Goal: Information Seeking & Learning: Learn about a topic

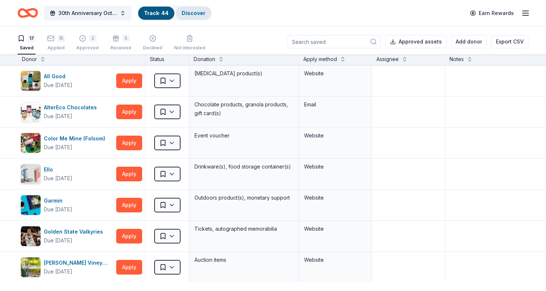
click at [205, 16] on link "Discover" at bounding box center [194, 13] width 24 height 6
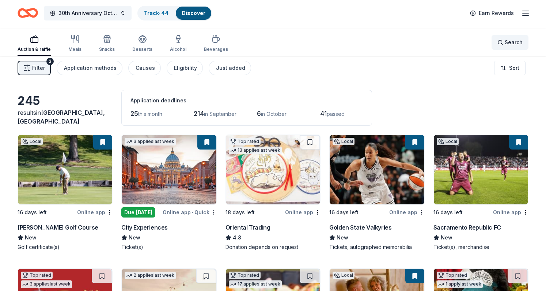
click at [512, 43] on span "Search" at bounding box center [514, 42] width 18 height 9
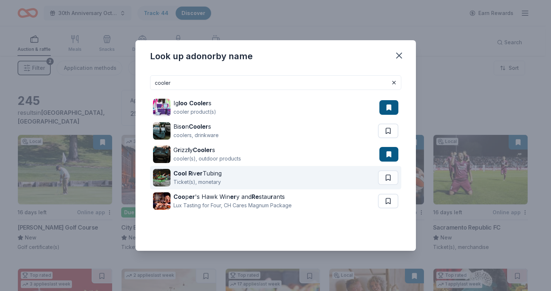
type input "cooler"
click at [194, 178] on div "Cool R iv er Tubing" at bounding box center [198, 173] width 48 height 9
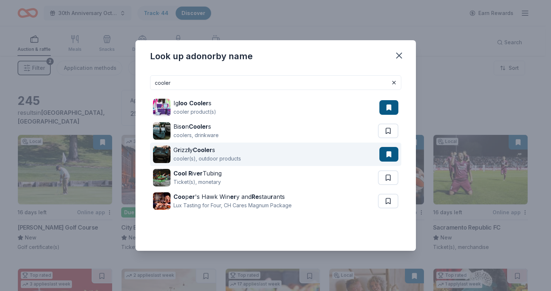
click at [174, 154] on div "G r izz l y Cooler s" at bounding box center [208, 149] width 68 height 9
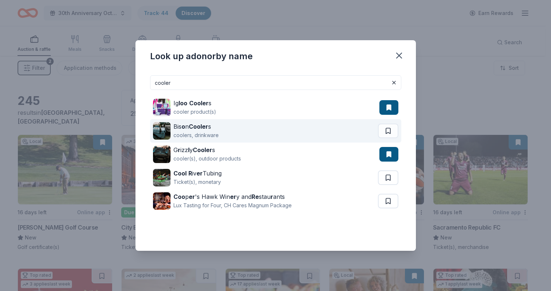
click at [174, 131] on div "Bis o n Cooler s" at bounding box center [196, 126] width 45 height 9
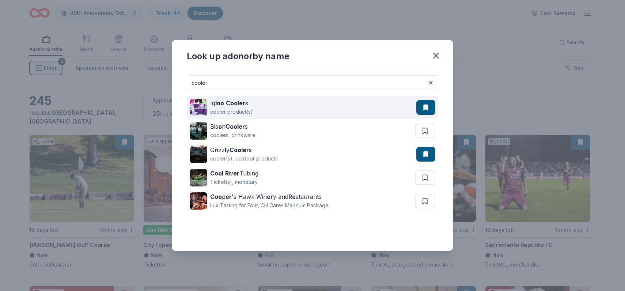
click at [226, 99] on strong "Cooler" at bounding box center [235, 102] width 19 height 7
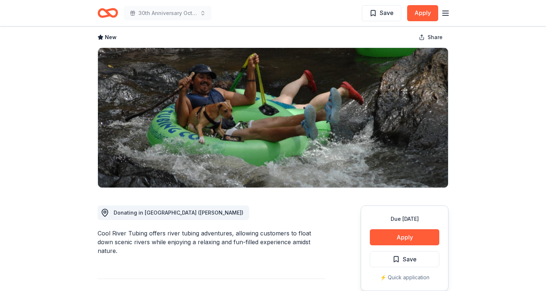
scroll to position [153, 0]
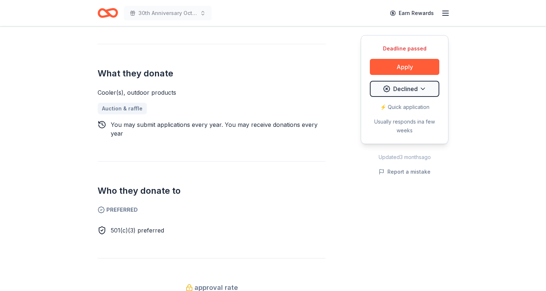
scroll to position [312, 0]
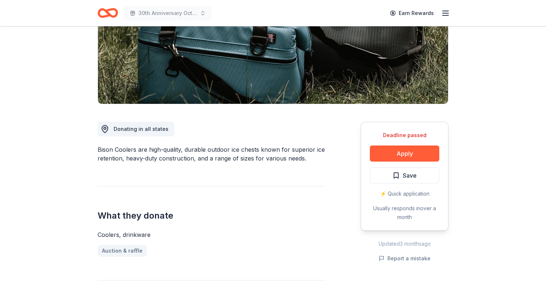
scroll to position [222, 0]
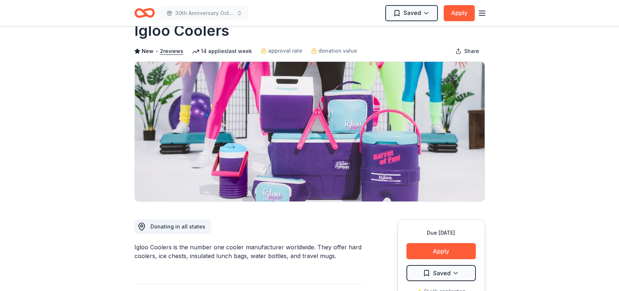
scroll to position [71, 0]
